Goal: Task Accomplishment & Management: Use online tool/utility

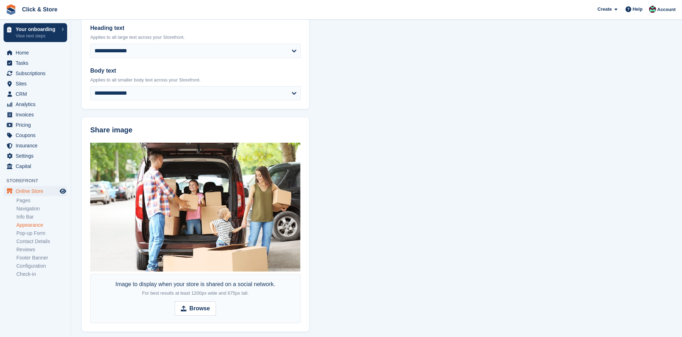
scroll to position [256, 0]
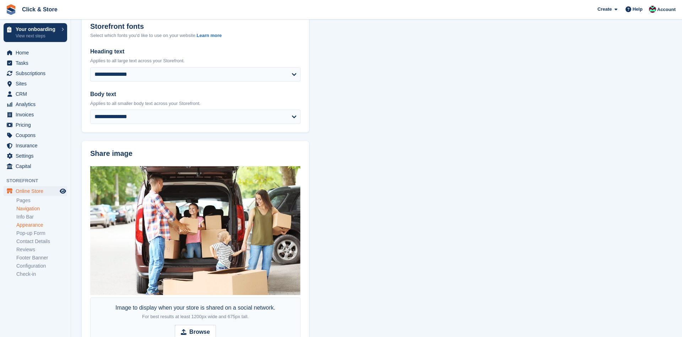
click at [38, 210] on link "Navigation" at bounding box center [41, 208] width 51 height 7
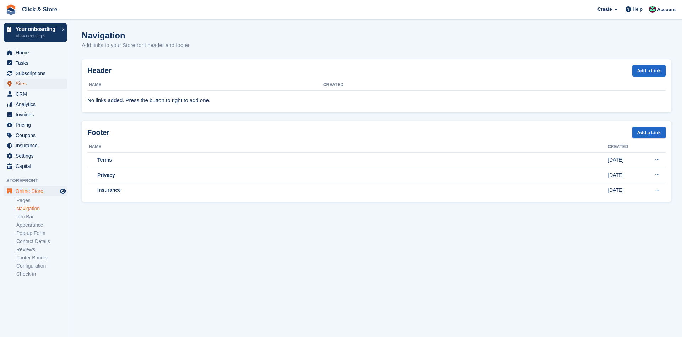
click at [41, 85] on span "Sites" at bounding box center [37, 84] width 43 height 10
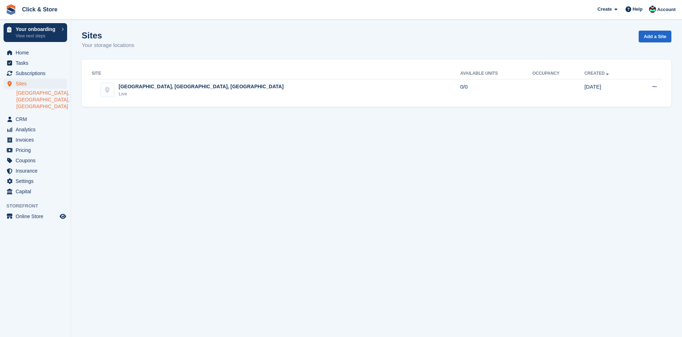
click at [54, 92] on link "[GEOGRAPHIC_DATA], [GEOGRAPHIC_DATA], [GEOGRAPHIC_DATA]" at bounding box center [41, 100] width 51 height 20
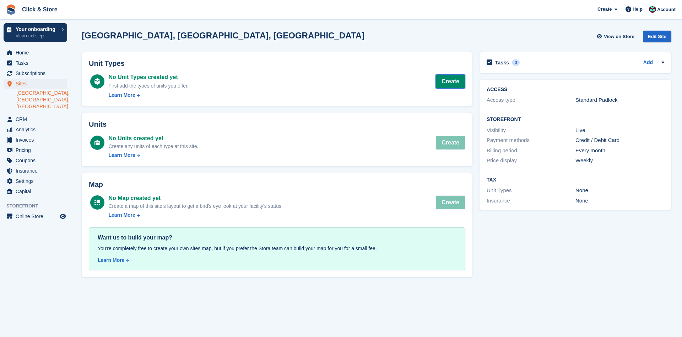
click at [448, 87] on link "Create" at bounding box center [451, 81] width 30 height 14
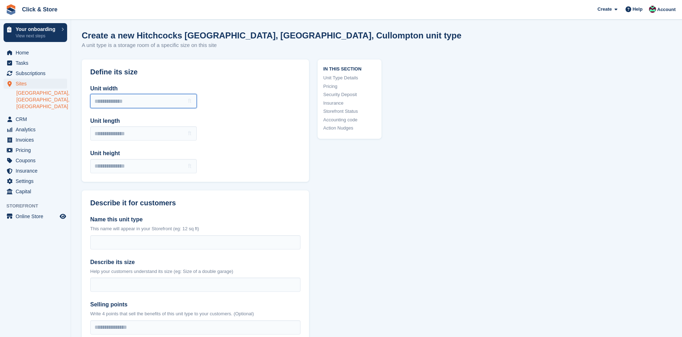
click at [182, 103] on input "Unit width" at bounding box center [143, 101] width 107 height 14
